Goal: Transaction & Acquisition: Subscribe to service/newsletter

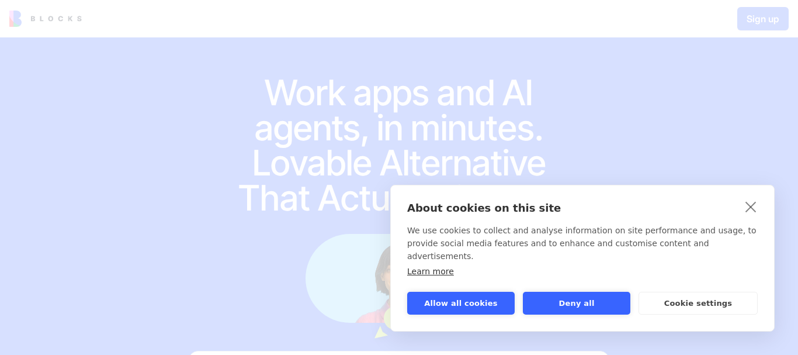
scroll to position [172, 0]
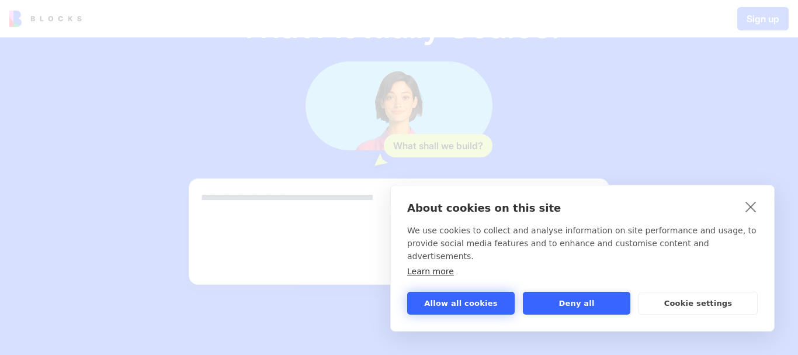
click at [482, 304] on button "Allow all cookies" at bounding box center [461, 303] width 108 height 23
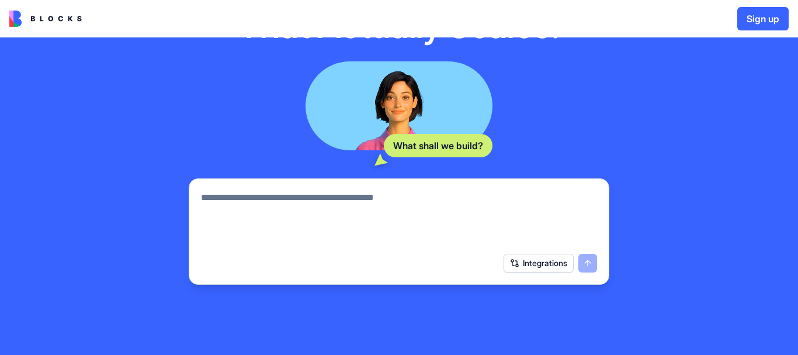
scroll to position [0, 0]
click at [760, 15] on button "Sign up" at bounding box center [763, 18] width 51 height 23
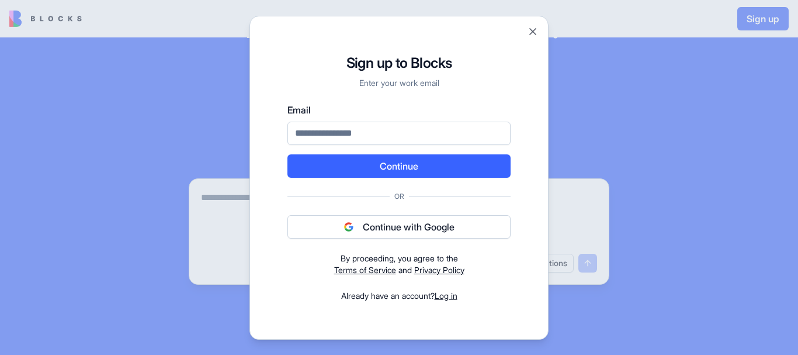
click at [403, 229] on button "Continue with Google" at bounding box center [399, 226] width 223 height 23
